Goal: Check status: Check status

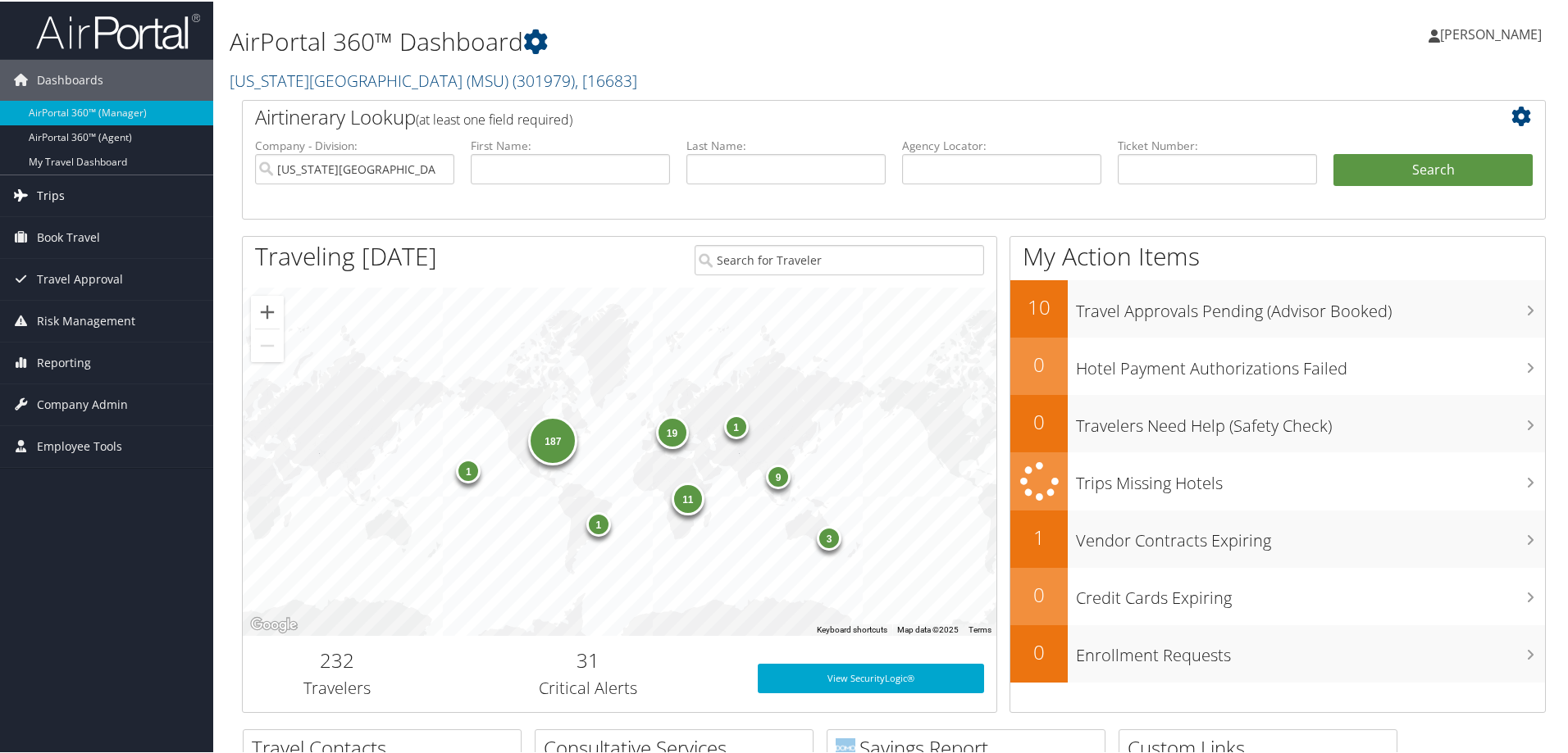
click at [39, 191] on span "Trips" at bounding box center [51, 194] width 28 height 41
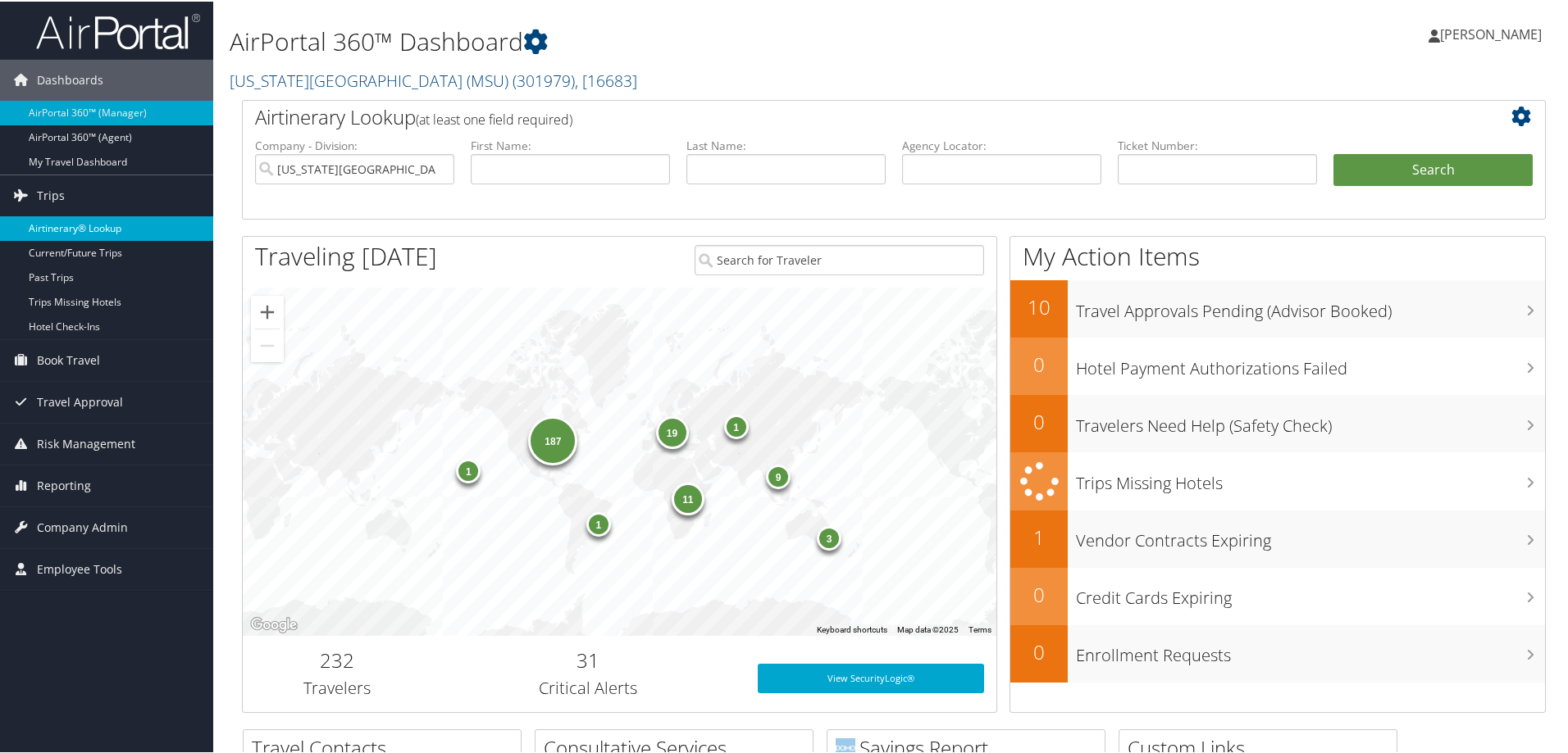
click at [97, 230] on link "Airtinerary® Lookup" at bounding box center [107, 227] width 213 height 25
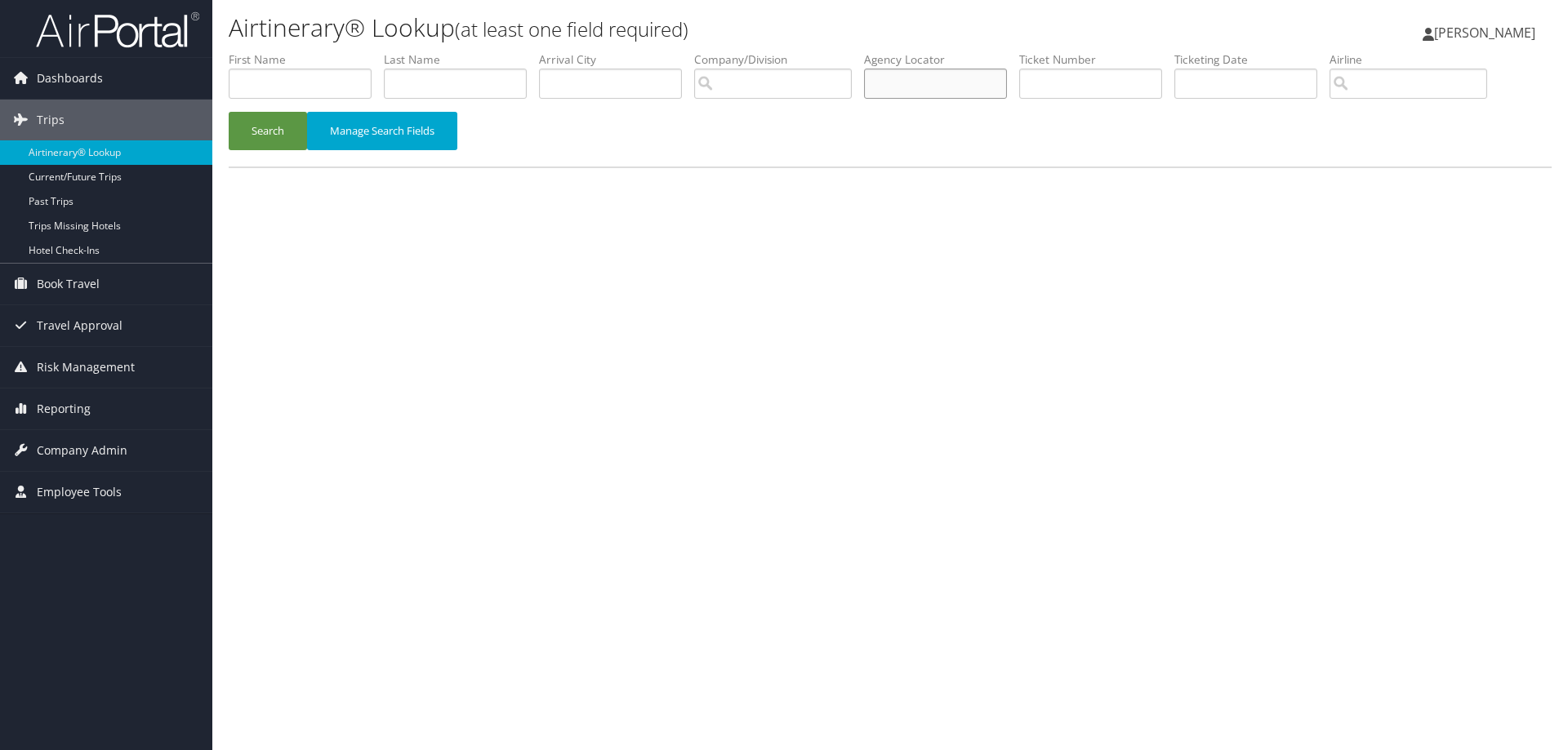
paste input "B836HG"
type input "B836HG"
click at [286, 139] on button "Search" at bounding box center [267, 131] width 79 height 39
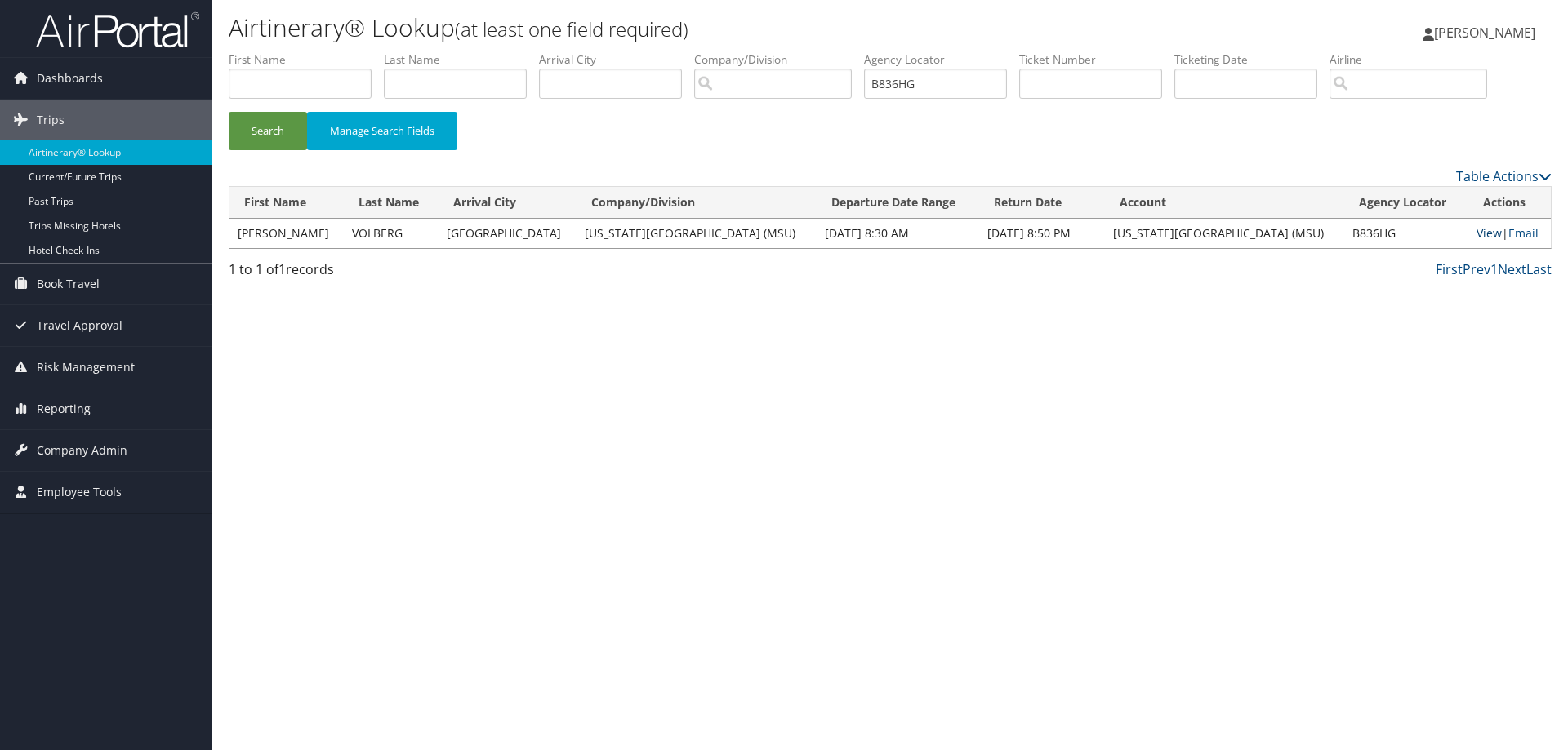
click at [1486, 231] on link "View" at bounding box center [1489, 233] width 25 height 16
